Goal: Task Accomplishment & Management: Complete application form

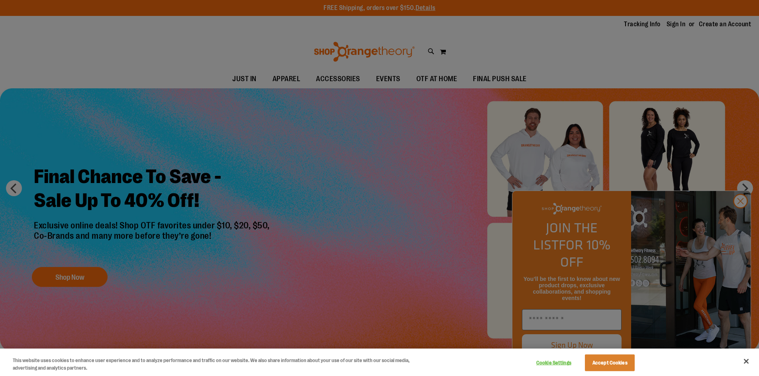
click at [734, 24] on div at bounding box center [379, 188] width 759 height 376
click at [744, 219] on div at bounding box center [379, 188] width 759 height 376
click at [741, 215] on div at bounding box center [379, 188] width 759 height 376
click at [612, 360] on button "Accept Cookies" at bounding box center [610, 363] width 50 height 17
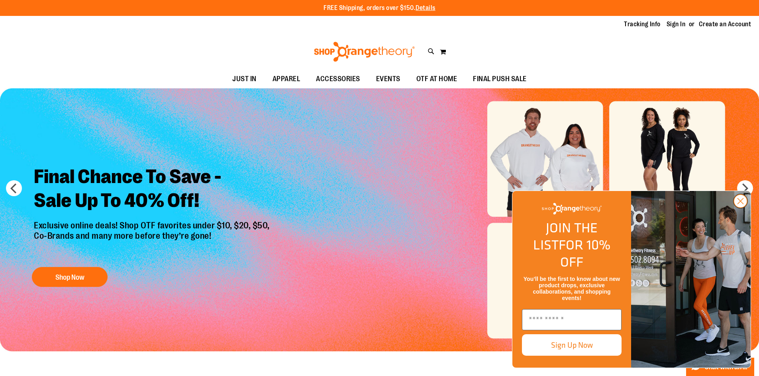
click at [743, 208] on circle "Close dialog" at bounding box center [740, 201] width 13 height 13
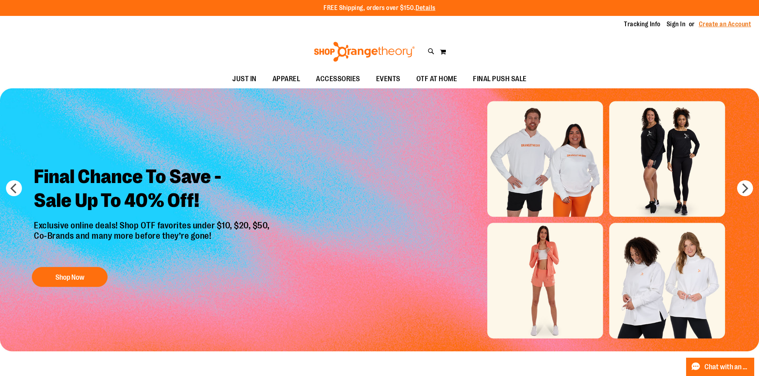
click at [707, 24] on link "Create an Account" at bounding box center [725, 24] width 53 height 9
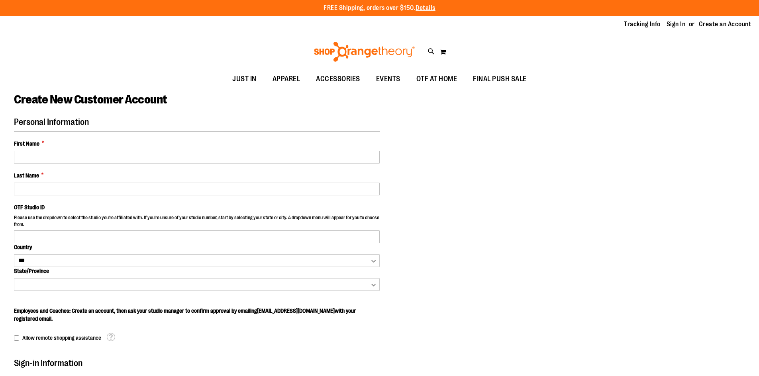
select select "***"
